Goal: Check status: Check status

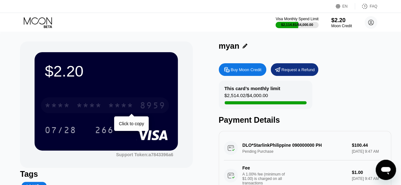
click at [120, 109] on div "* * * *" at bounding box center [120, 106] width 25 height 10
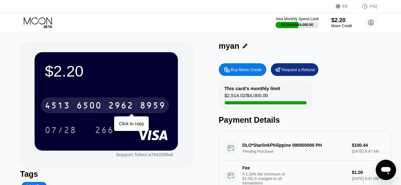
click at [126, 101] on div "[CREDIT_CARD_NUMBER]" at bounding box center [105, 106] width 128 height 16
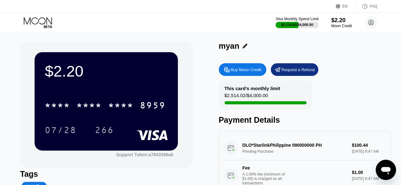
click at [342, 69] on div "Buy Moon Credit Request a Refund" at bounding box center [305, 69] width 172 height 13
